Goal: Task Accomplishment & Management: Use online tool/utility

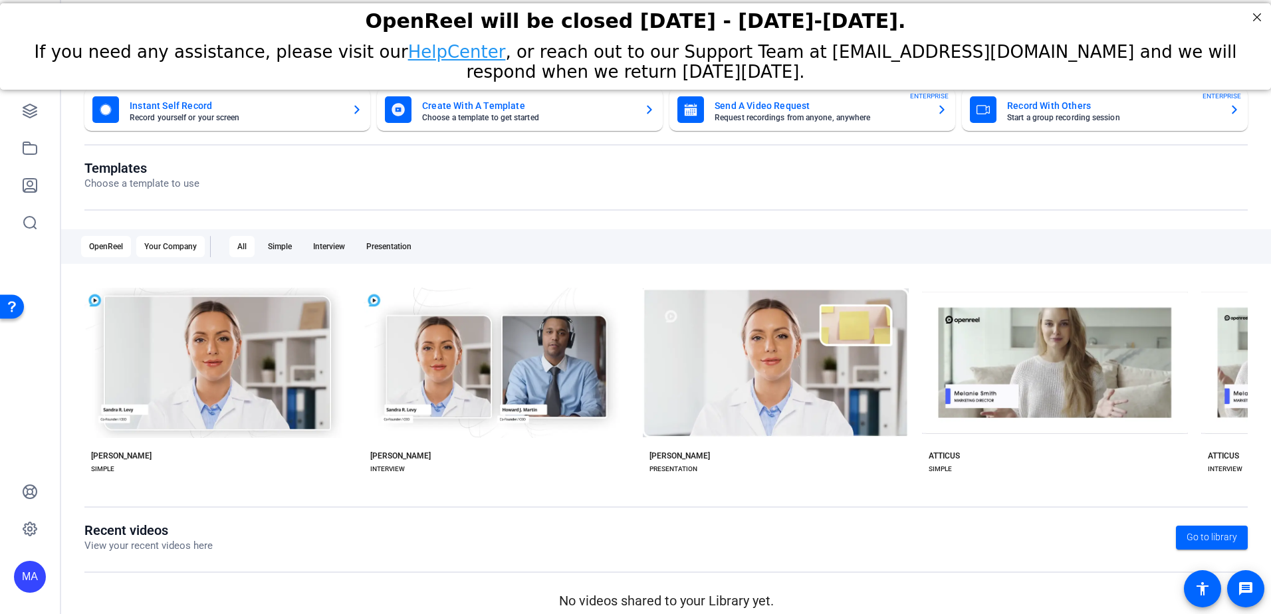
click at [166, 239] on div "Your Company" at bounding box center [170, 246] width 68 height 21
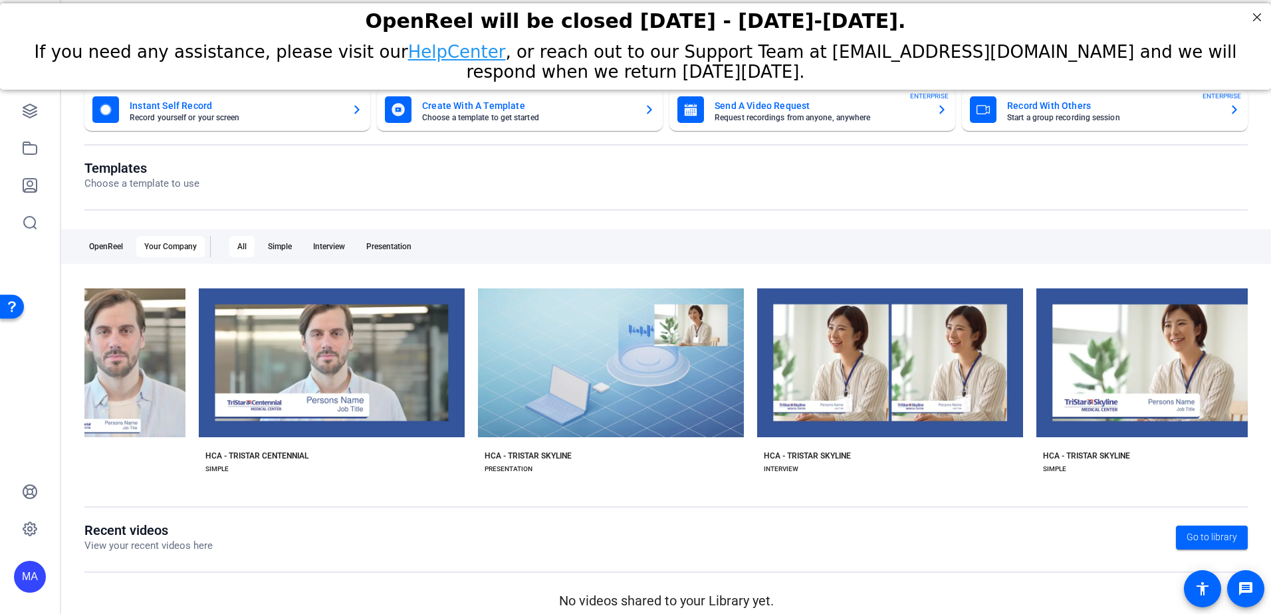
scroll to position [0, 2987]
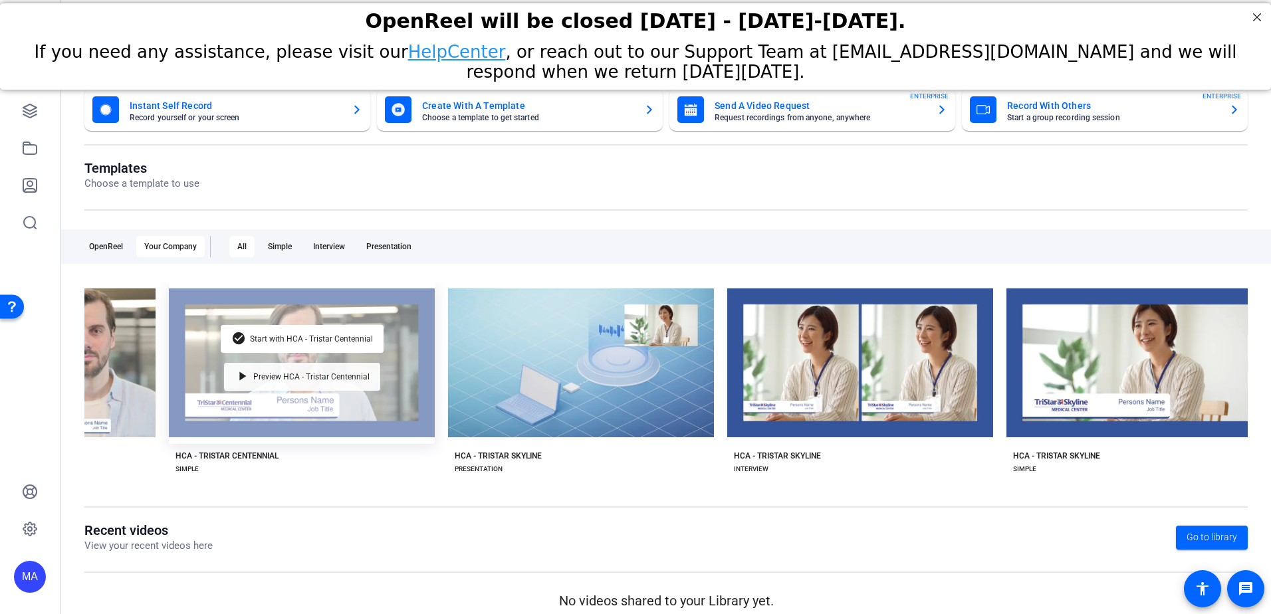
click at [324, 376] on span "Preview HCA - Tristar Centennial" at bounding box center [311, 377] width 116 height 8
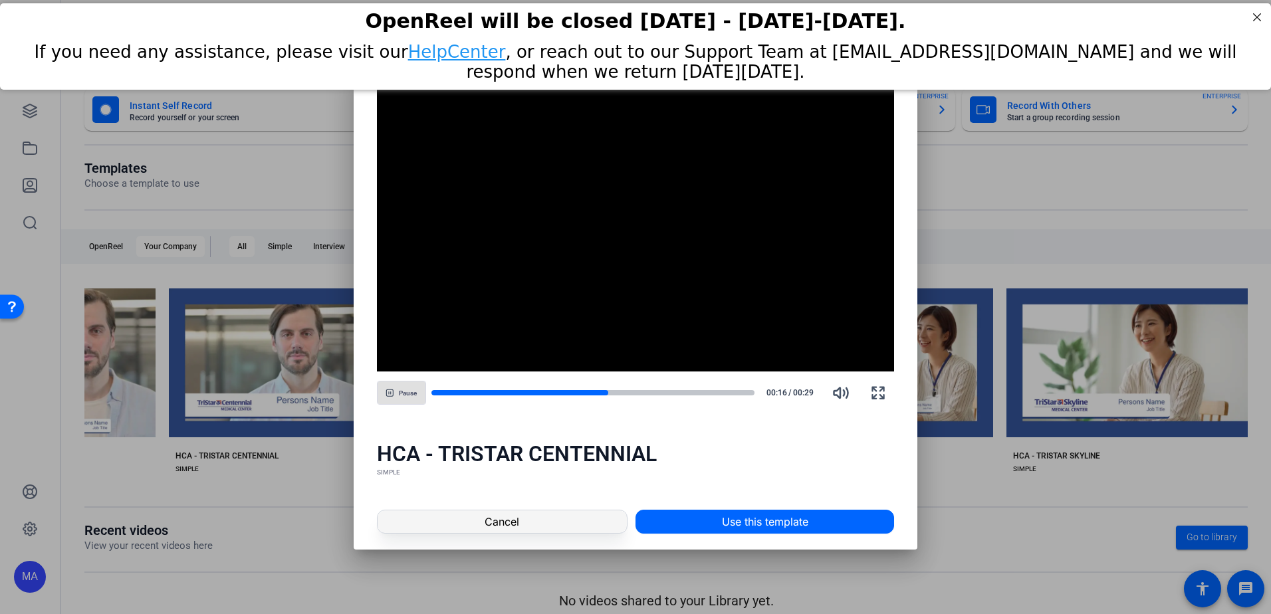
click at [523, 516] on span at bounding box center [502, 522] width 249 height 32
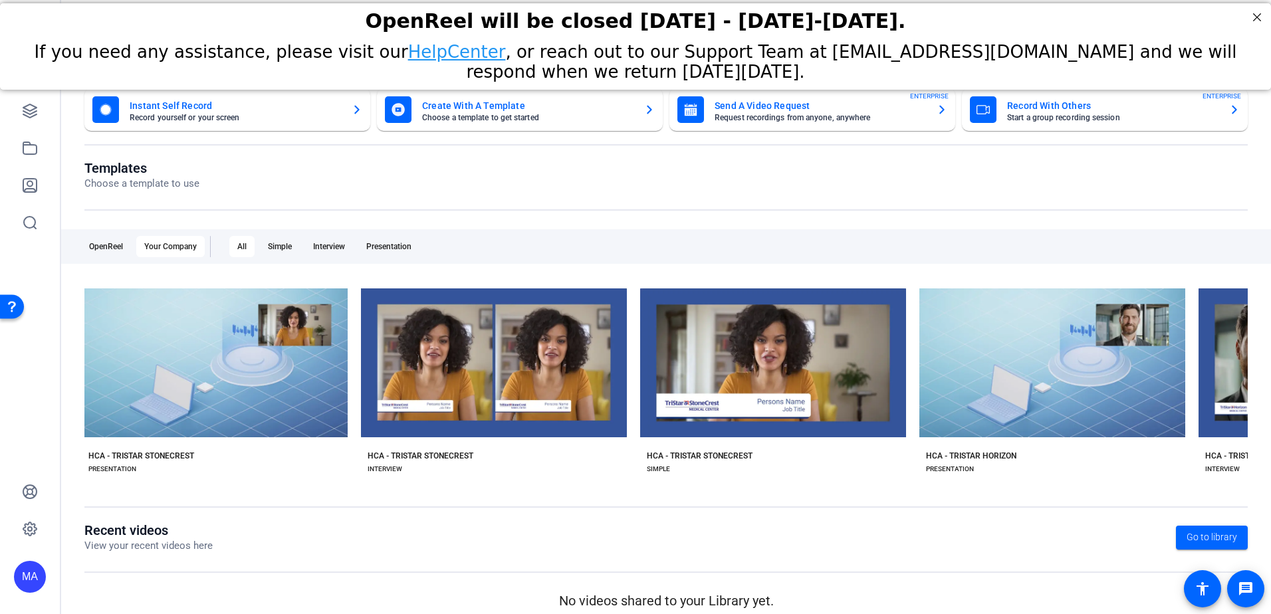
scroll to position [0, 5872]
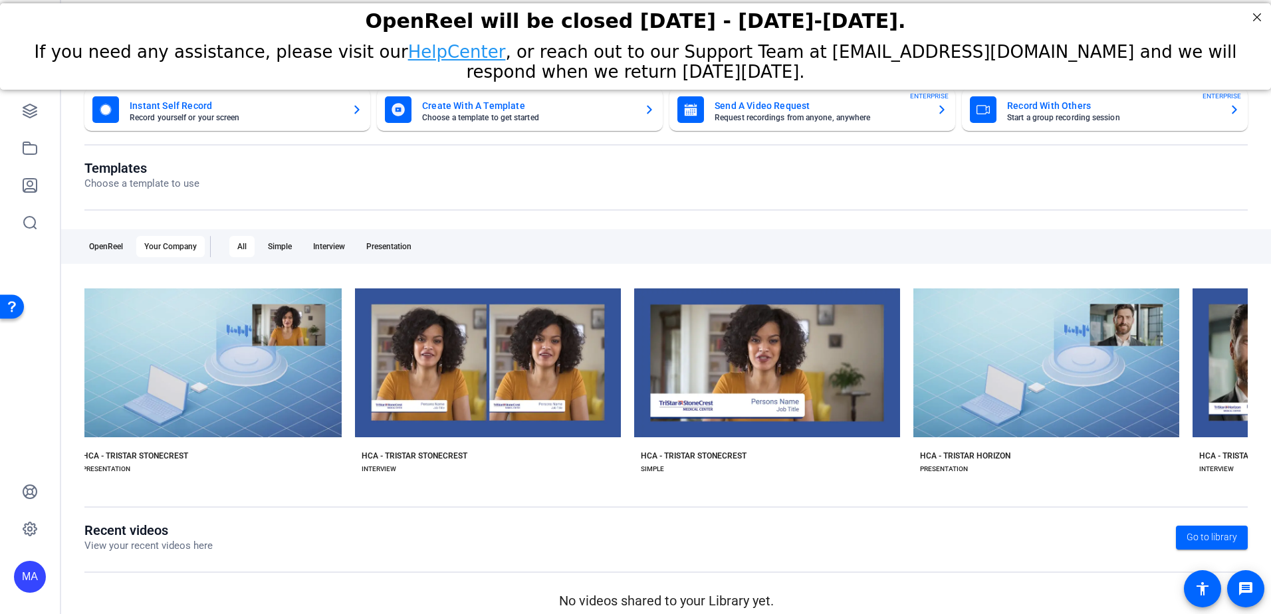
drag, startPoint x: 814, startPoint y: 489, endPoint x: 911, endPoint y: 498, distance: 97.4
click at [911, 498] on div "Templates Choose a template to use OpenReel Your Company All Simple Interview P…" at bounding box center [665, 341] width 1163 height 362
click at [853, 483] on div "check_circle Start with HCA play_arrow Preview HCA HCA SIMPLE check_circle Star…" at bounding box center [665, 385] width 1163 height 206
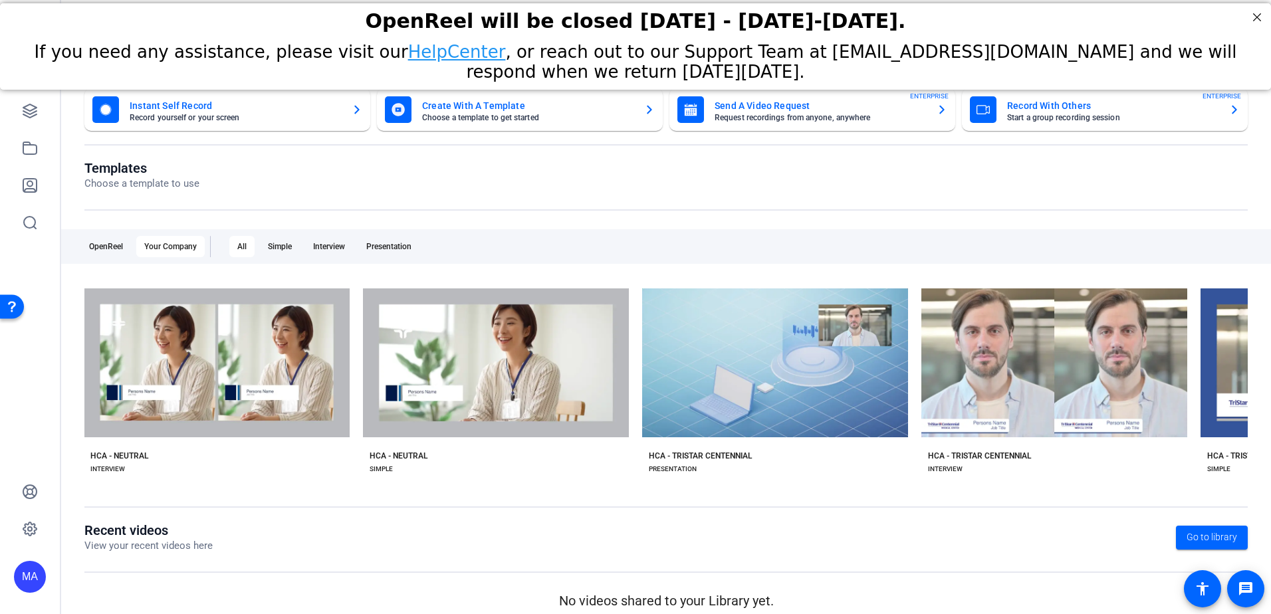
scroll to position [0, 1961]
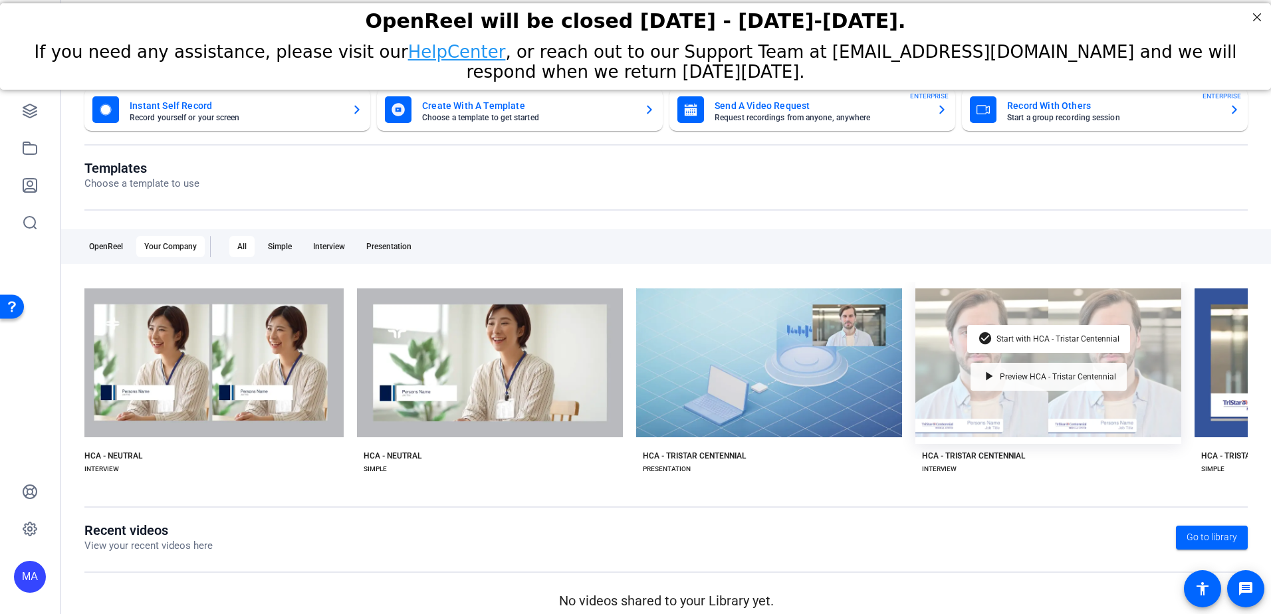
click at [1004, 373] on span "Preview HCA - Tristar Centennial" at bounding box center [1058, 377] width 116 height 8
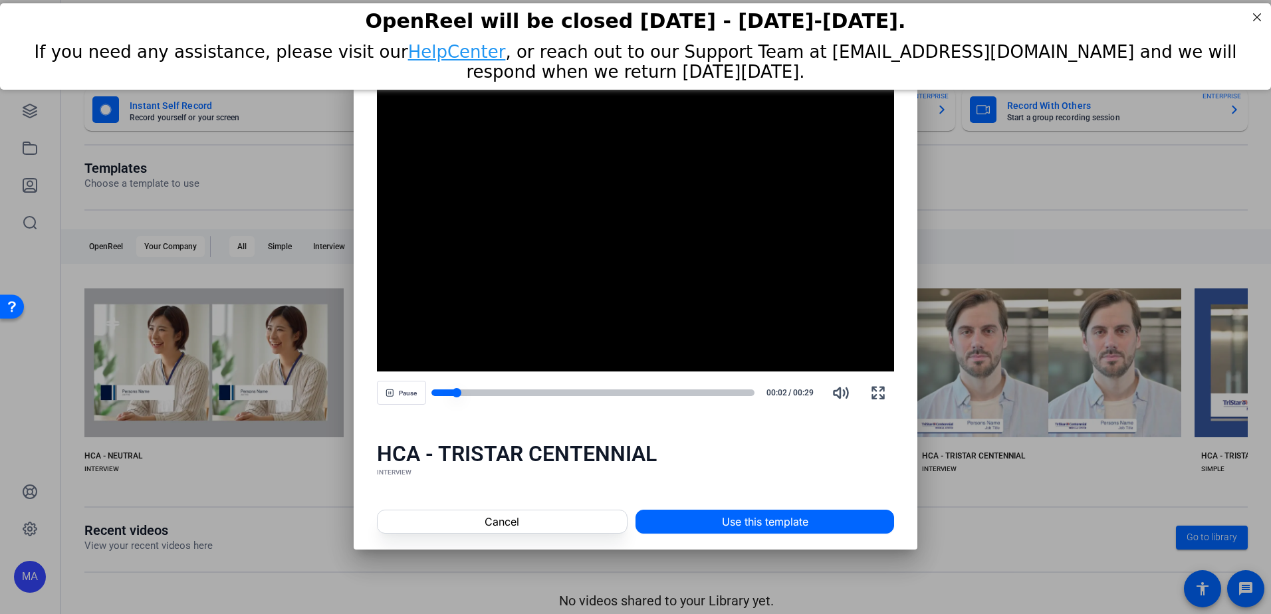
click at [524, 392] on div at bounding box center [593, 393] width 324 height 7
click at [508, 517] on span "Cancel" at bounding box center [502, 522] width 35 height 16
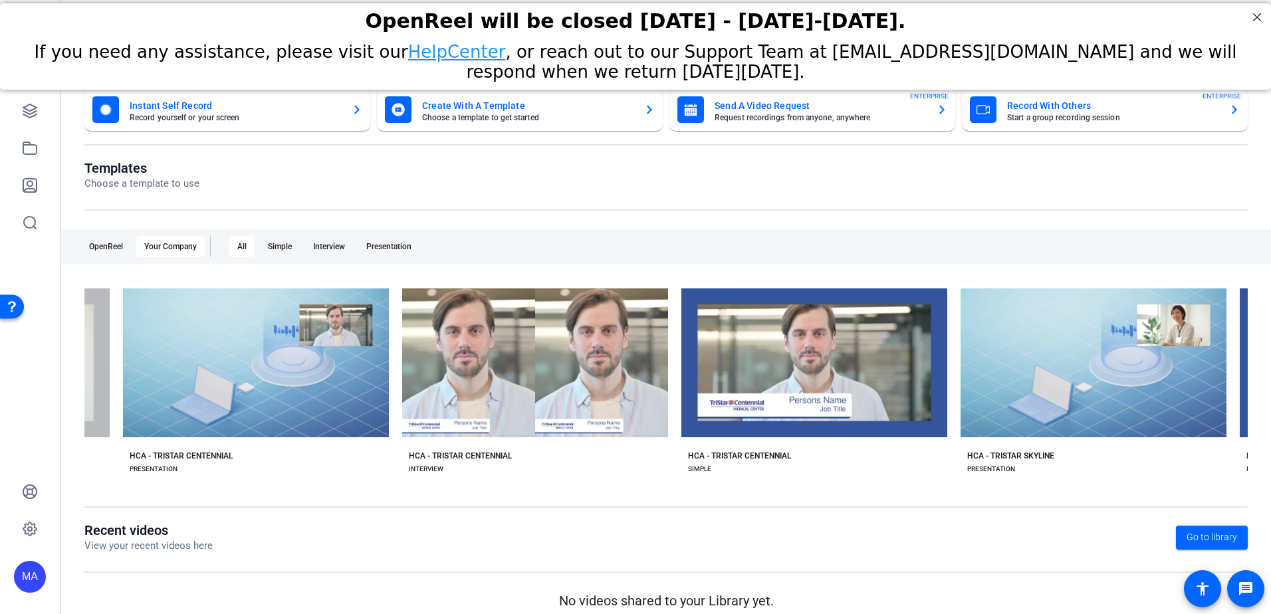
scroll to position [0, 2305]
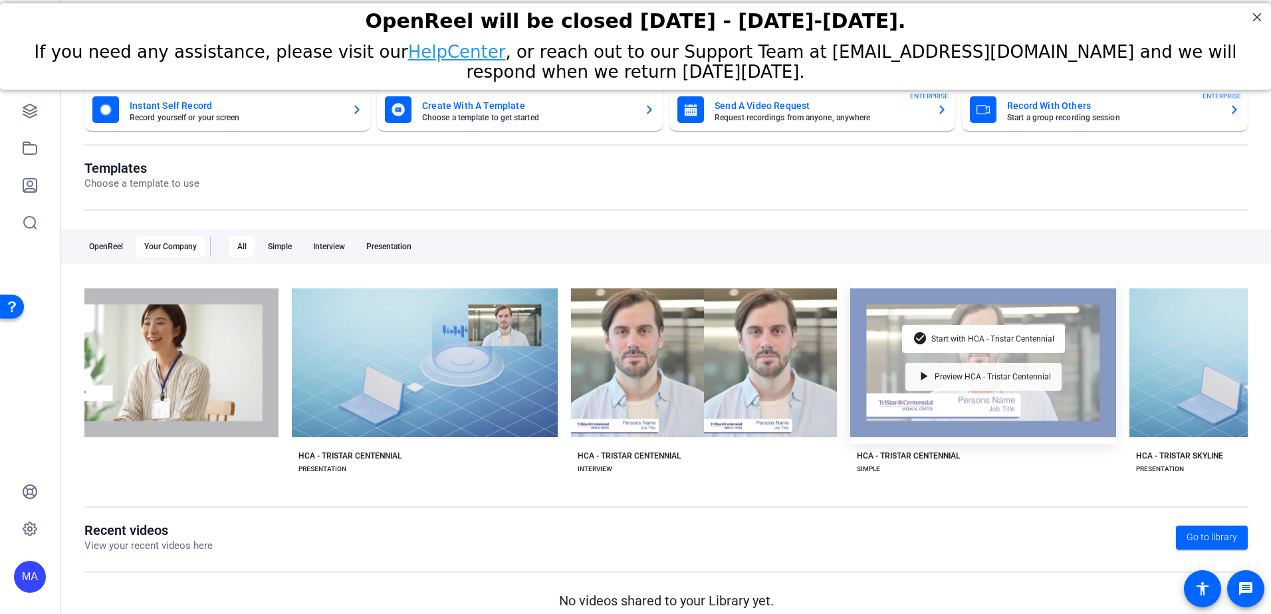
click at [946, 366] on div "play_arrow Preview HCA - Tristar Centennial" at bounding box center [983, 377] width 156 height 28
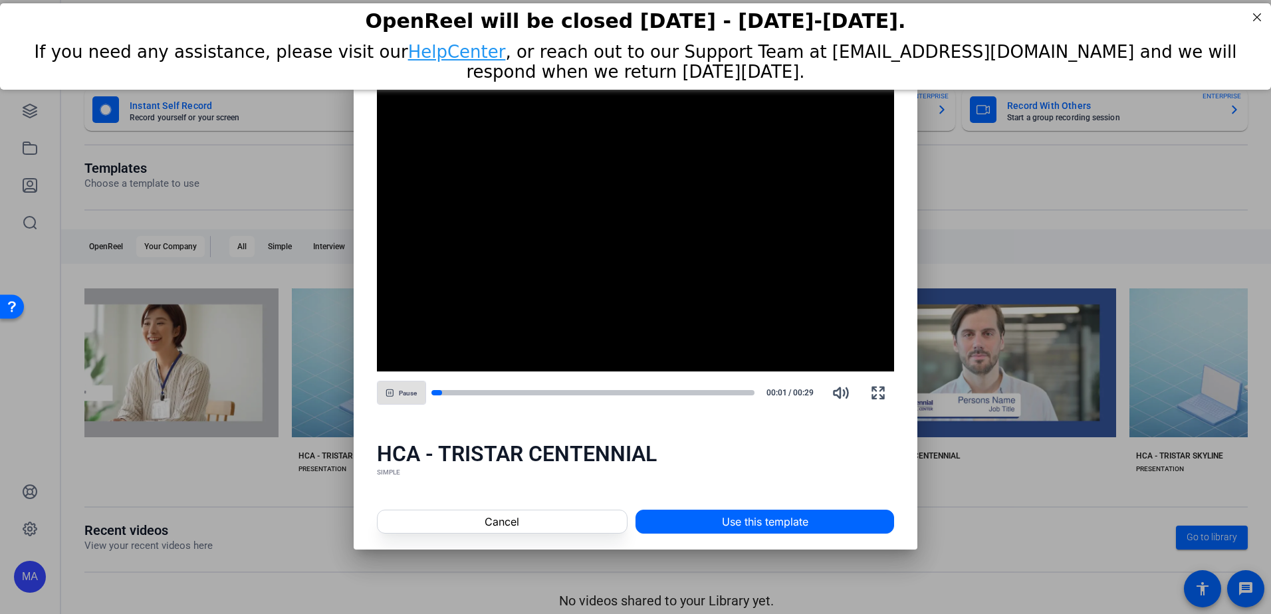
click at [719, 514] on span at bounding box center [764, 522] width 257 height 32
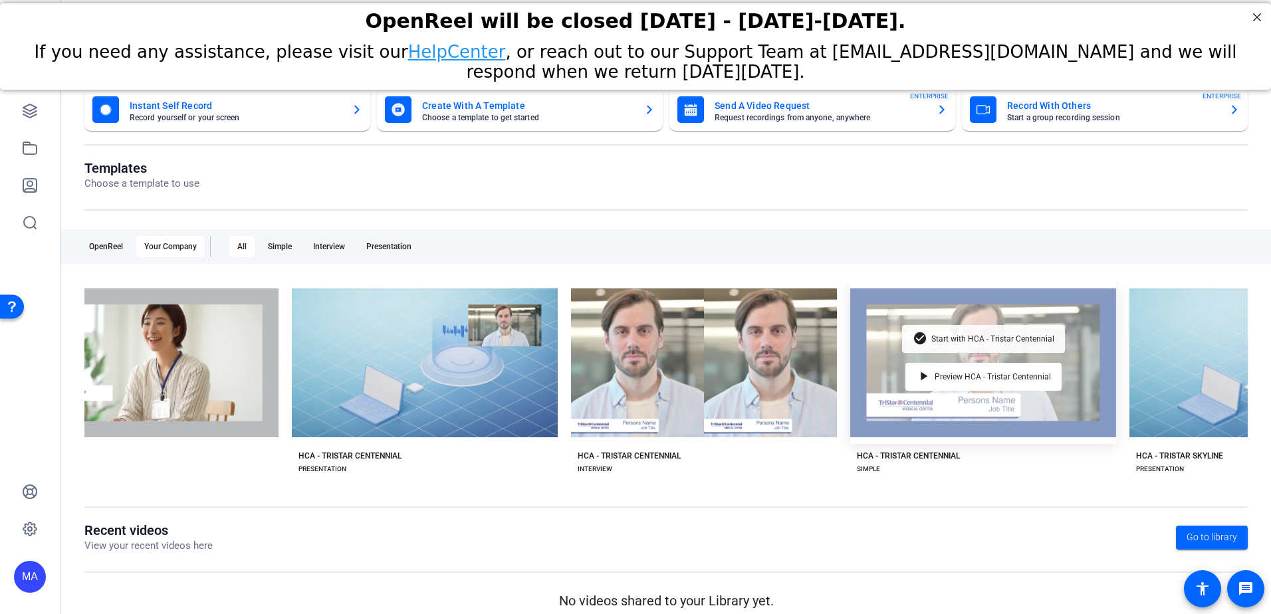
click at [963, 328] on div "check_circle Start with HCA - Tristar Centennial" at bounding box center [983, 339] width 163 height 28
